Goal: Task Accomplishment & Management: Complete application form

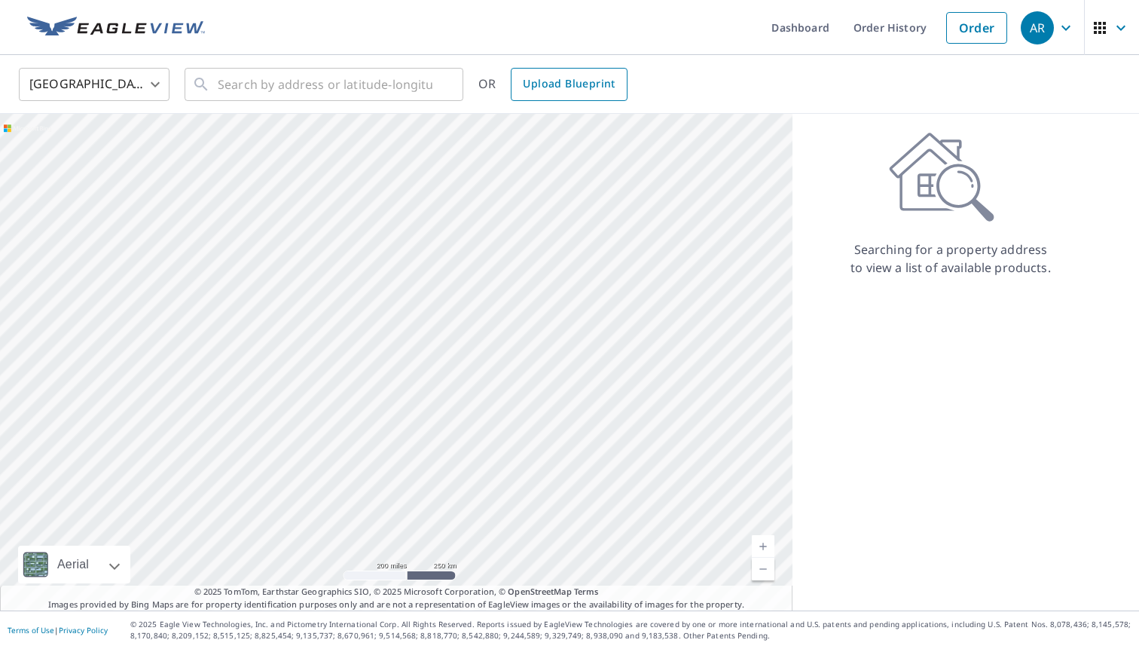
click at [566, 98] on link "Upload Blueprint" at bounding box center [569, 84] width 116 height 33
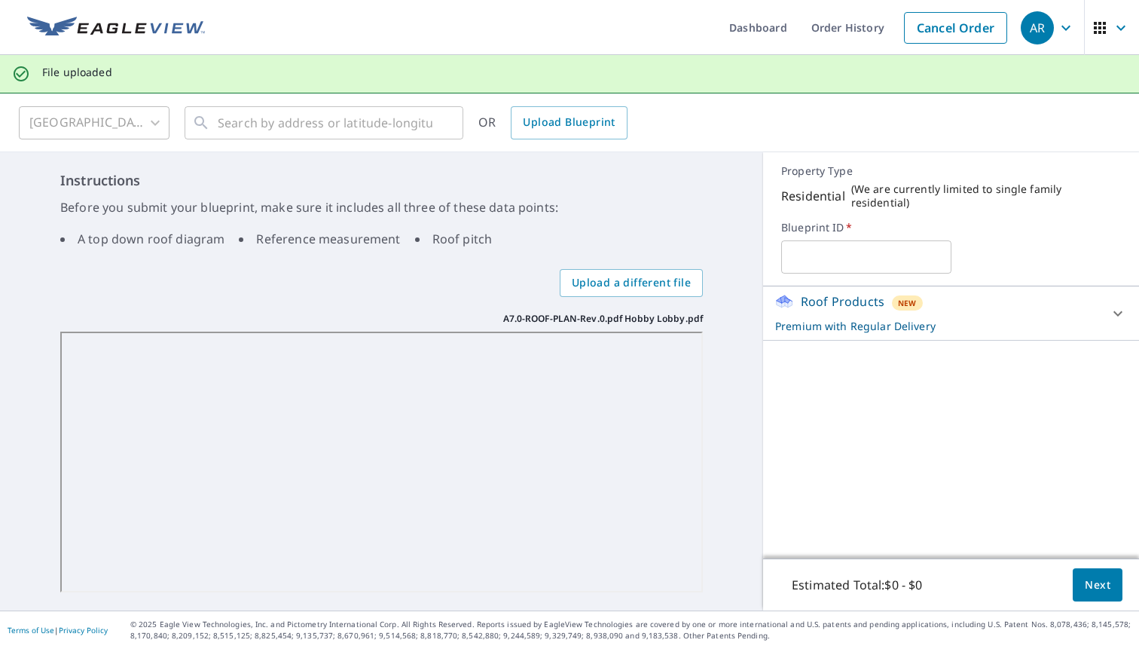
click at [788, 247] on input "text" at bounding box center [865, 257] width 169 height 42
type input "Hobby Lobby"
click at [1097, 575] on span "Next" at bounding box center [1098, 584] width 26 height 19
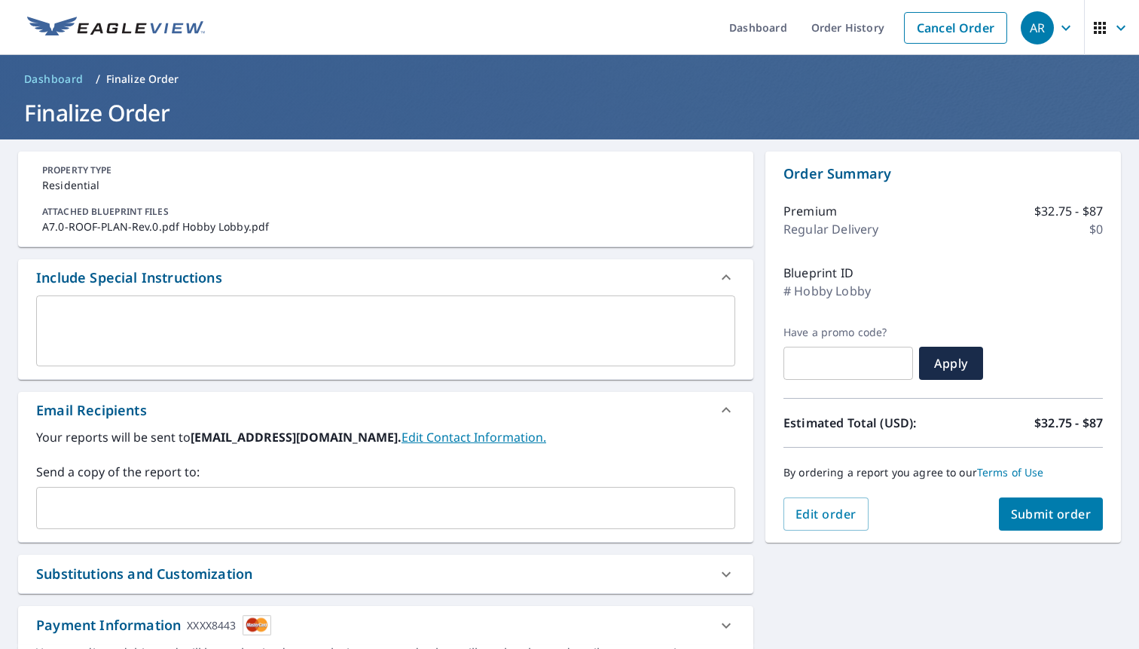
click at [388, 320] on textarea at bounding box center [386, 331] width 678 height 43
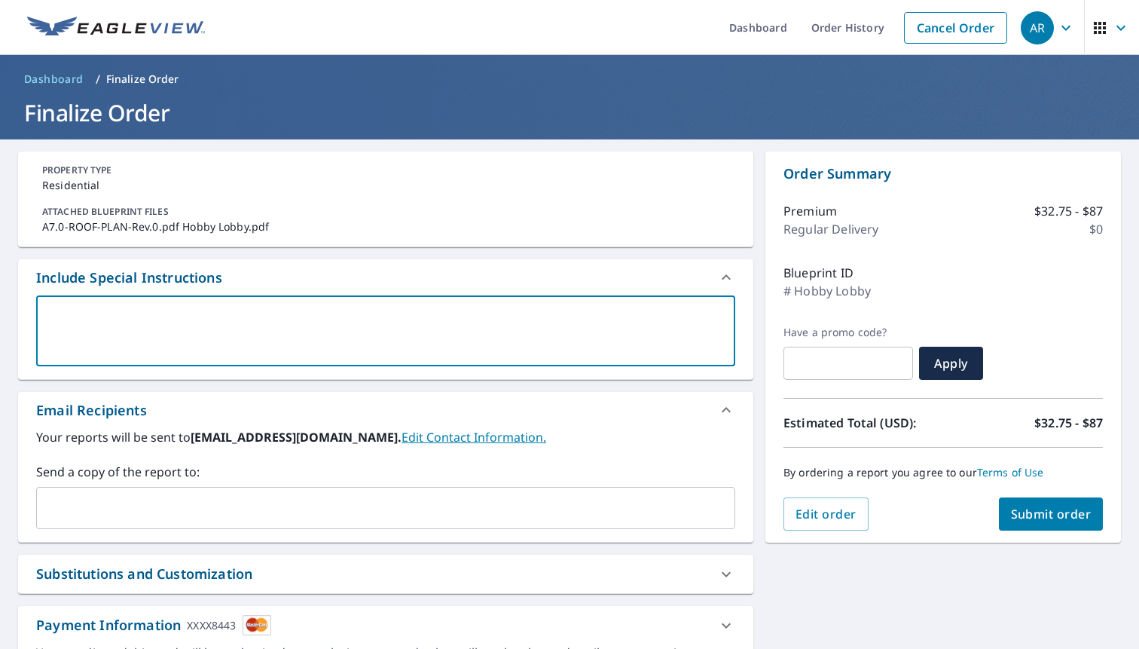
type textarea "G"
type textarea "x"
type textarea "Gi"
type textarea "x"
type textarea "Giv"
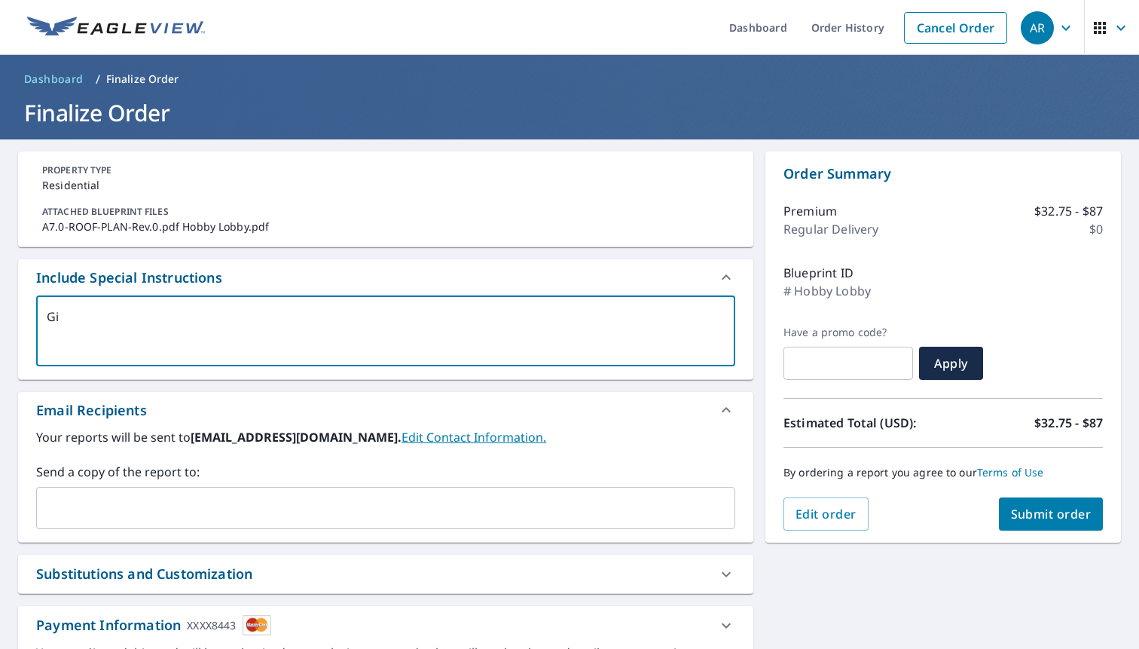
type textarea "x"
type textarea "Give"
type textarea "x"
type textarea "Give"
type textarea "x"
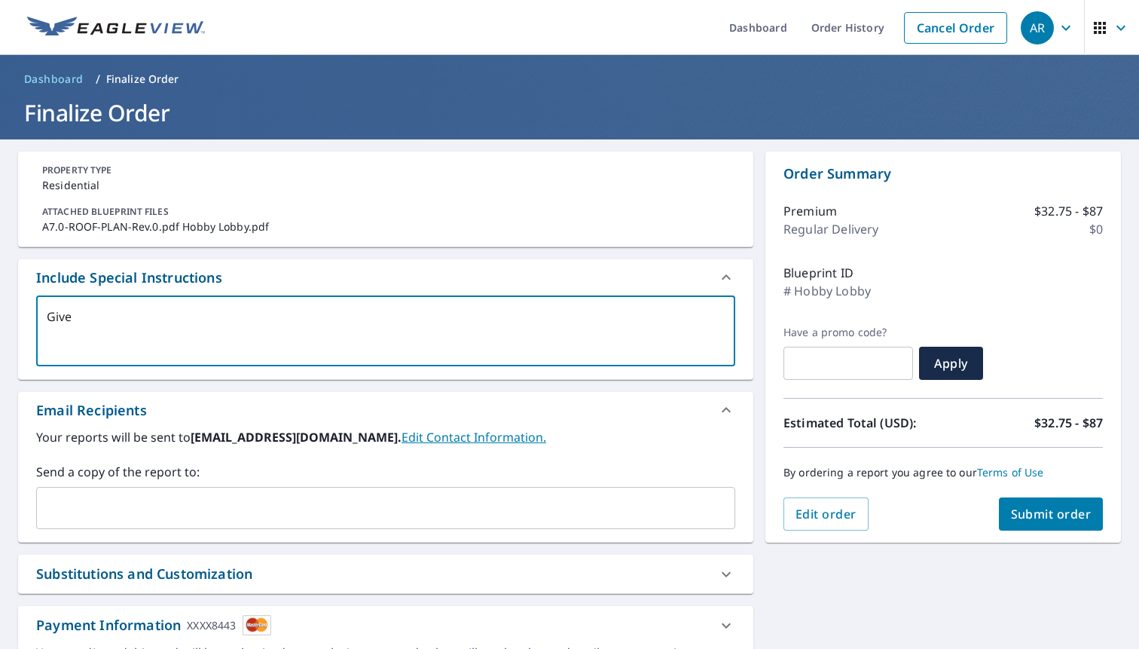
type textarea "Give m"
type textarea "x"
type textarea "Give me"
type textarea "x"
type textarea "Give me"
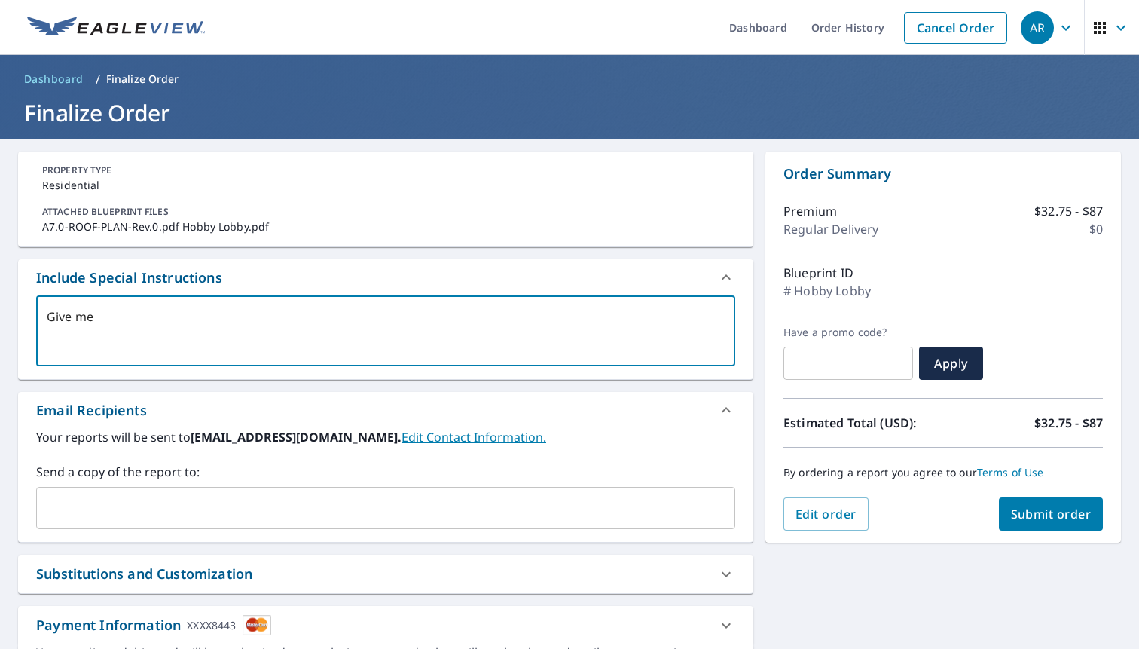
type textarea "x"
type textarea "Give me r"
type textarea "x"
type textarea "Give me ro"
type textarea "x"
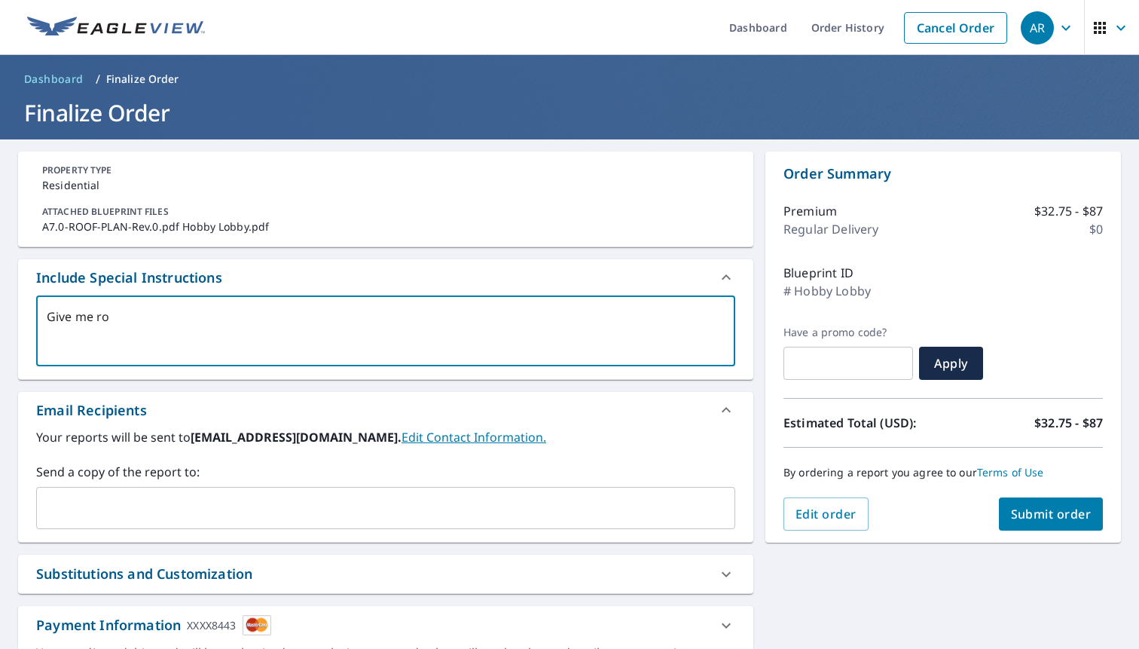
type textarea "Give me roo"
type textarea "x"
type textarea "Give me roof"
type textarea "x"
type textarea "Give me roof"
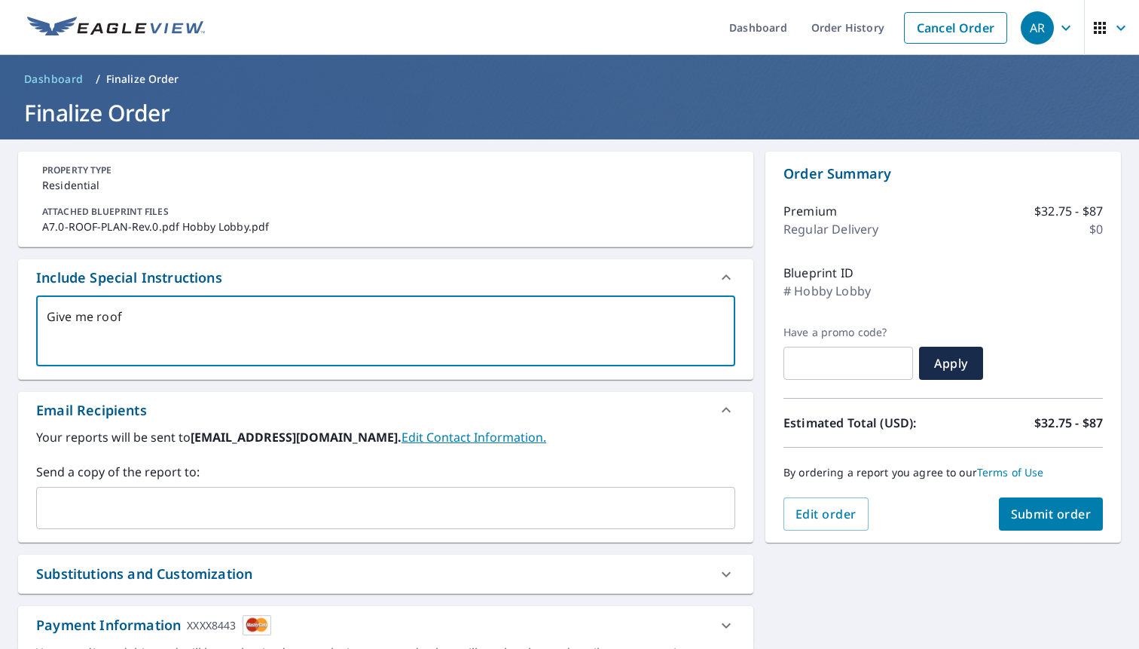
type textarea "x"
type textarea "Give me roof s"
type textarea "x"
type textarea "Give me roof sq"
type textarea "x"
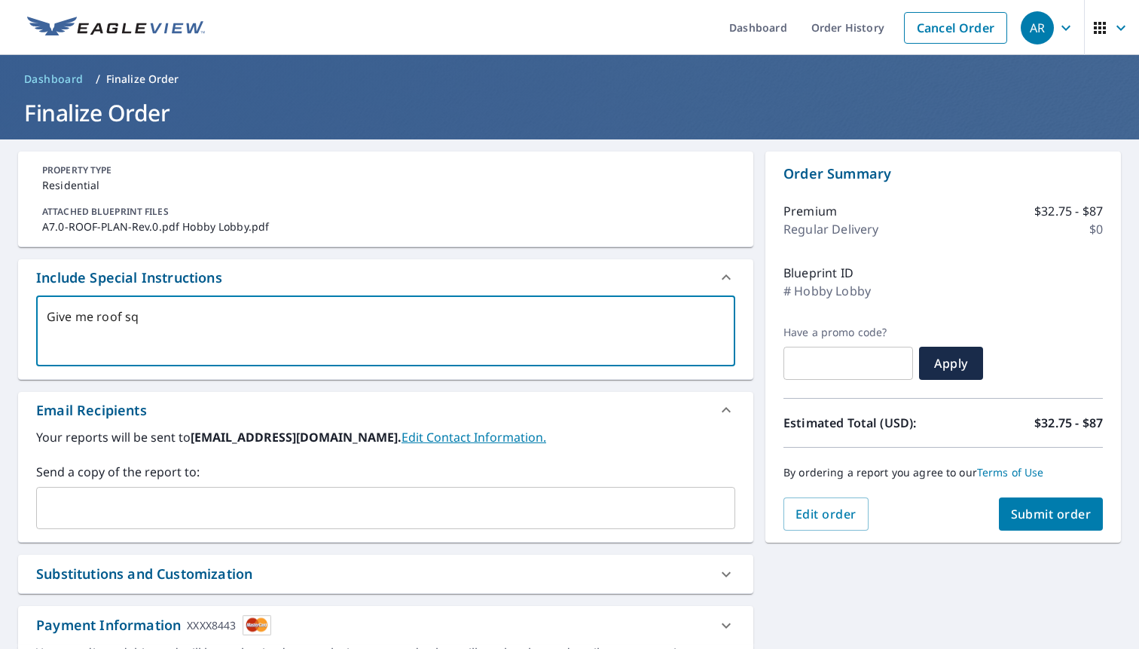
type textarea "Give me roof squ"
type textarea "x"
type textarea "Give me roof squa"
type textarea "x"
type textarea "Give me roof squar"
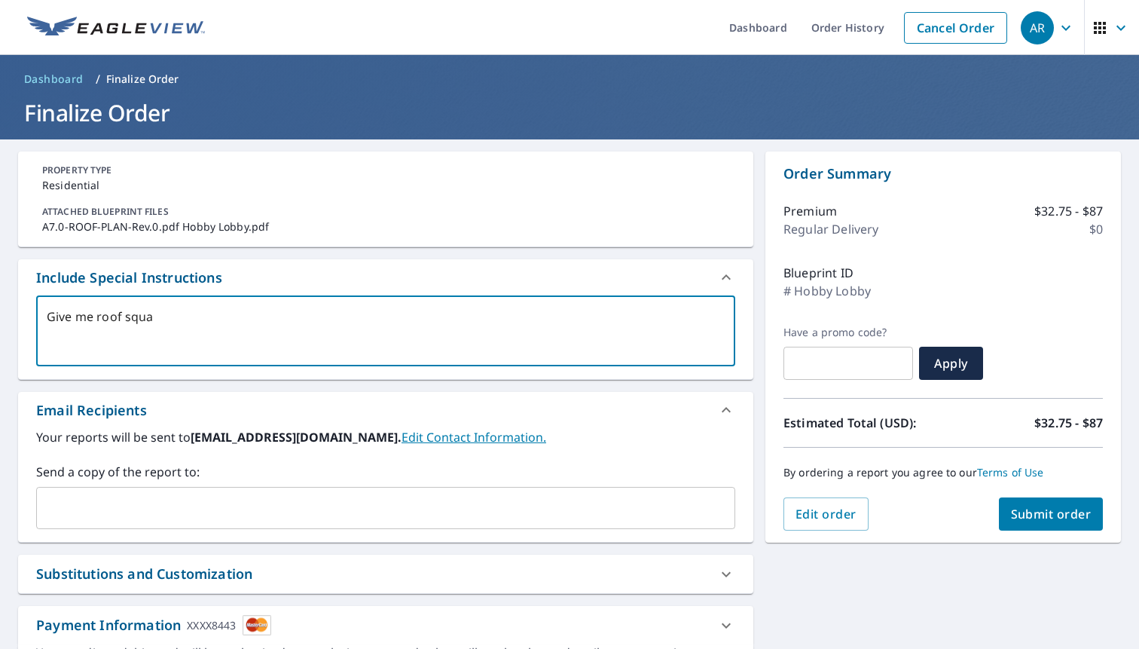
type textarea "x"
type textarea "Give me roof square"
type textarea "x"
type textarea "Give me roof squares"
type textarea "x"
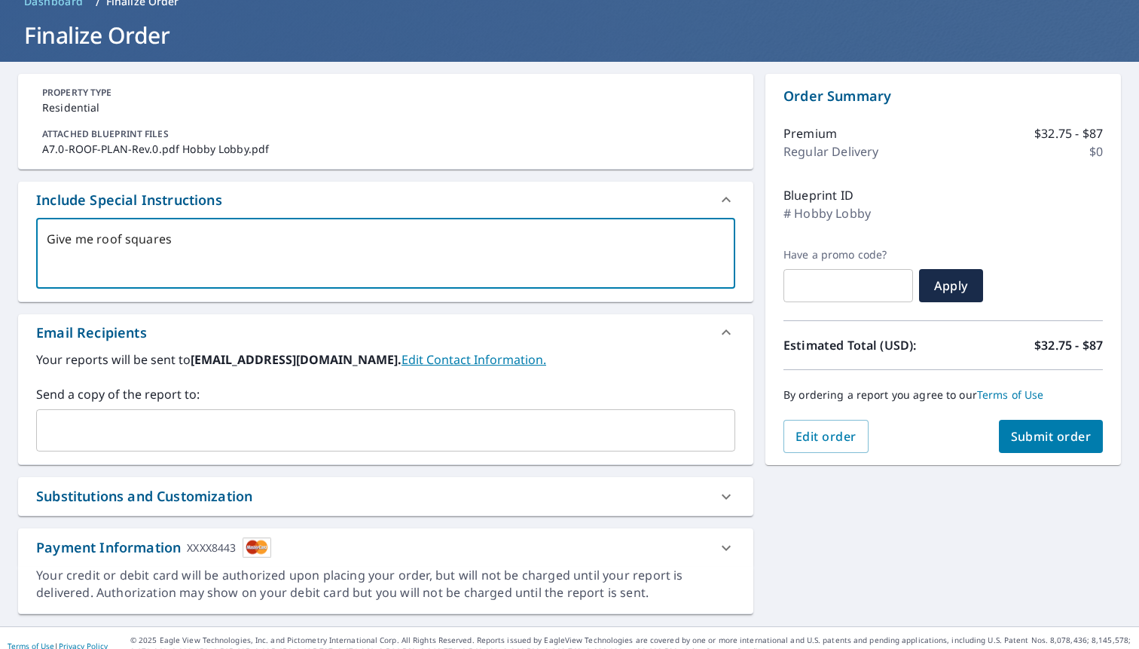
scroll to position [93, 0]
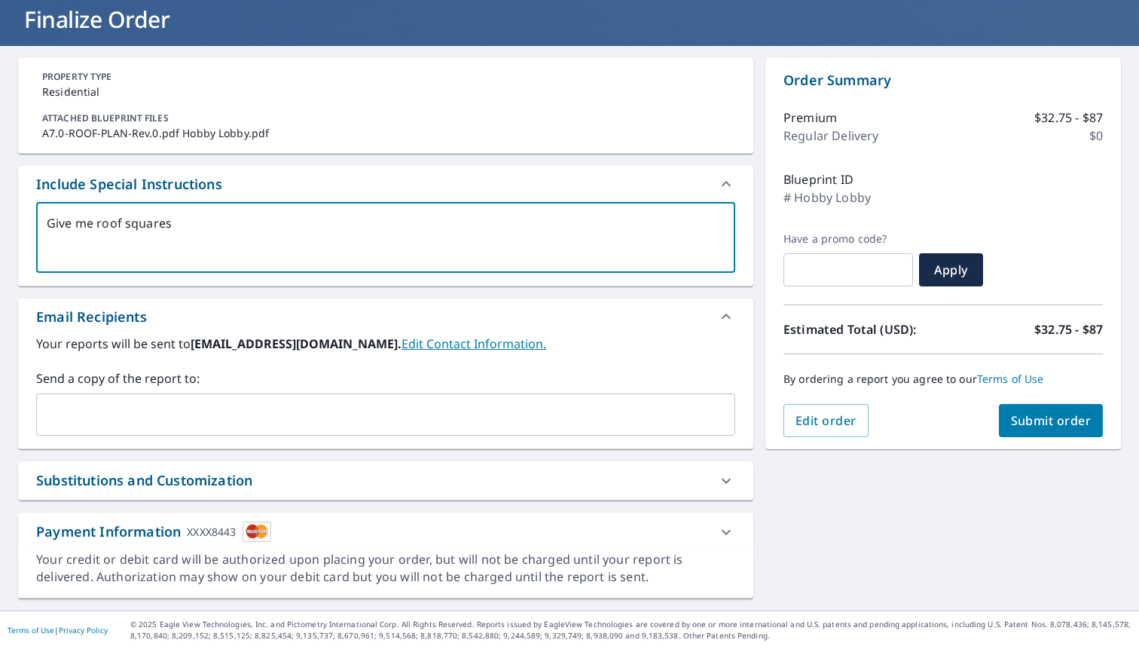
type textarea "Give me roof squares"
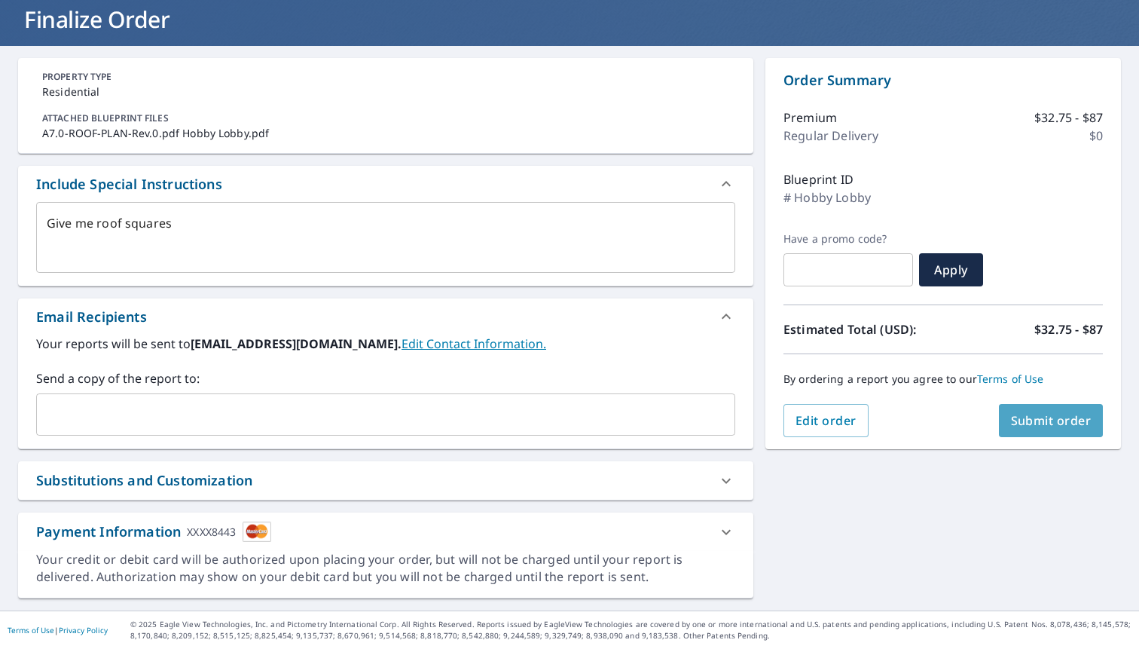
click at [1046, 420] on span "Submit order" at bounding box center [1051, 420] width 81 height 17
type textarea "x"
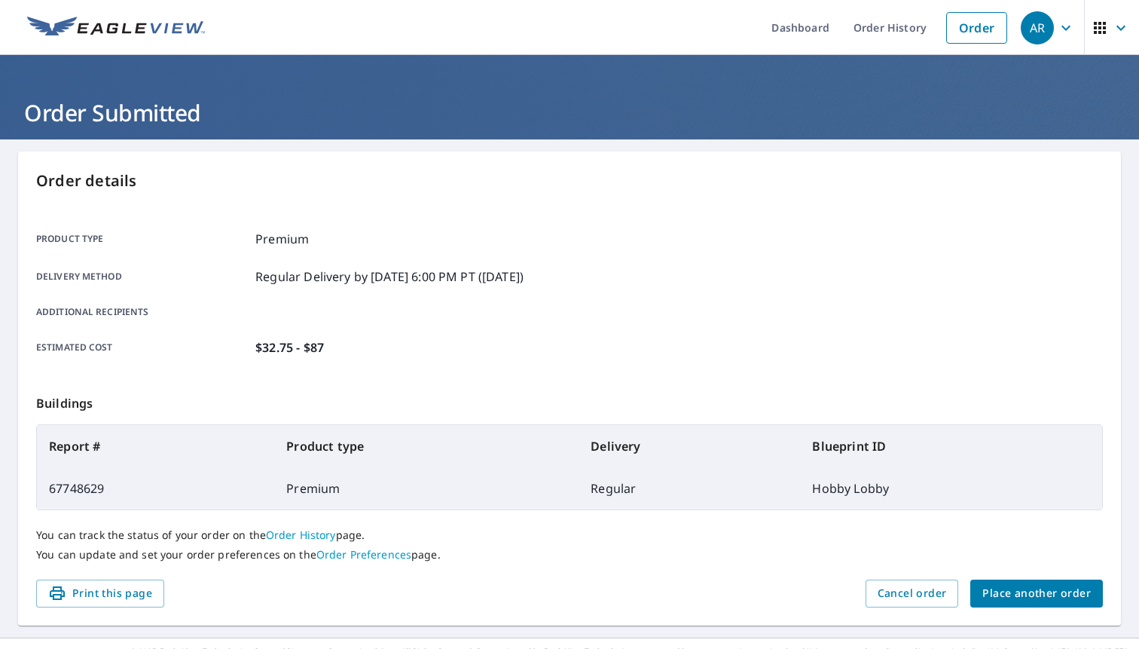
scroll to position [44, 0]
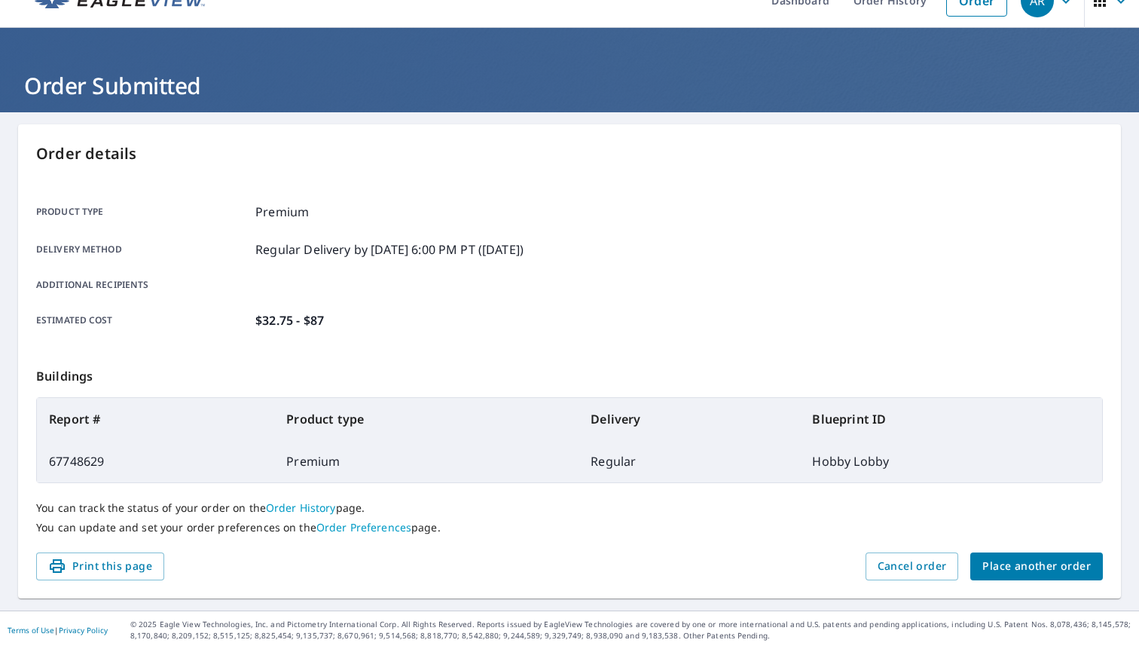
click at [1000, 566] on span "Place another order" at bounding box center [1036, 566] width 108 height 19
